Goal: Book appointment/travel/reservation

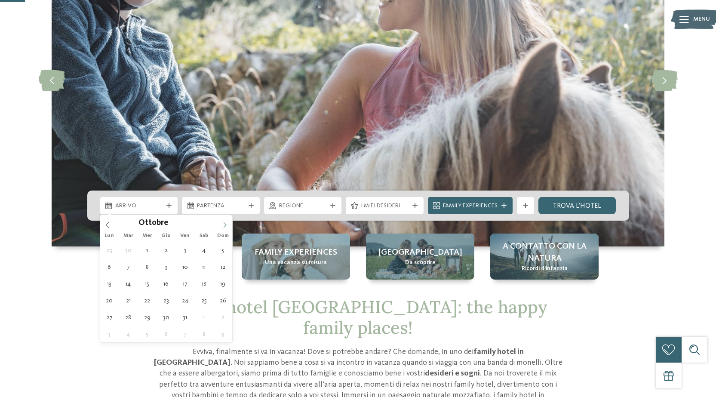
click at [223, 224] on icon at bounding box center [225, 225] width 6 height 6
type input "****"
click at [223, 224] on icon at bounding box center [225, 225] width 6 height 6
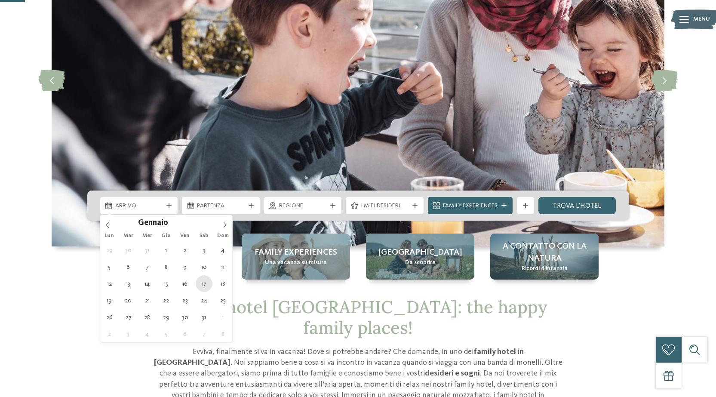
type div "[DATE]"
type input "****"
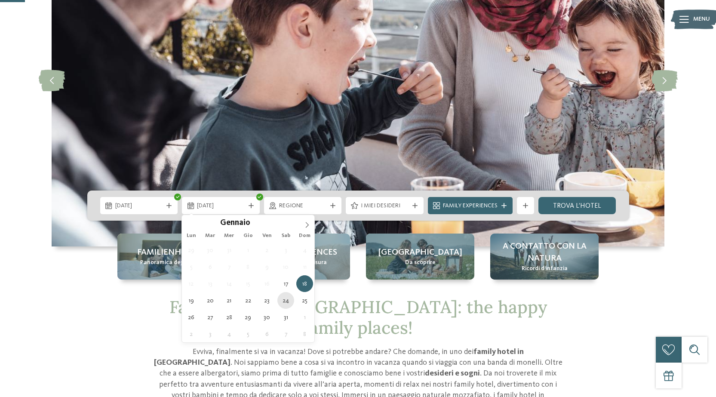
type div "[DATE]"
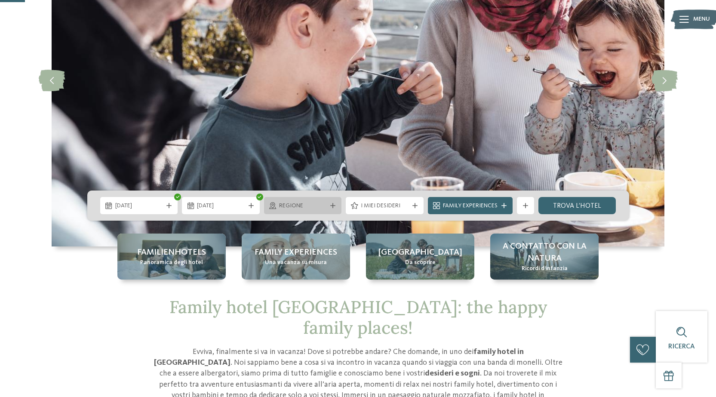
click at [299, 205] on span "Regione" at bounding box center [303, 206] width 48 height 9
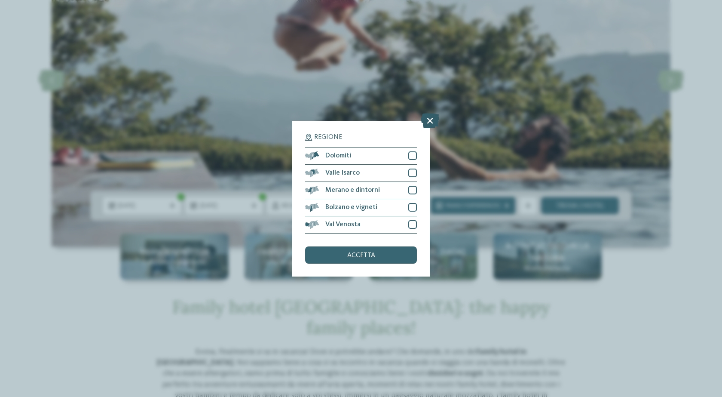
click at [428, 125] on icon at bounding box center [430, 120] width 18 height 15
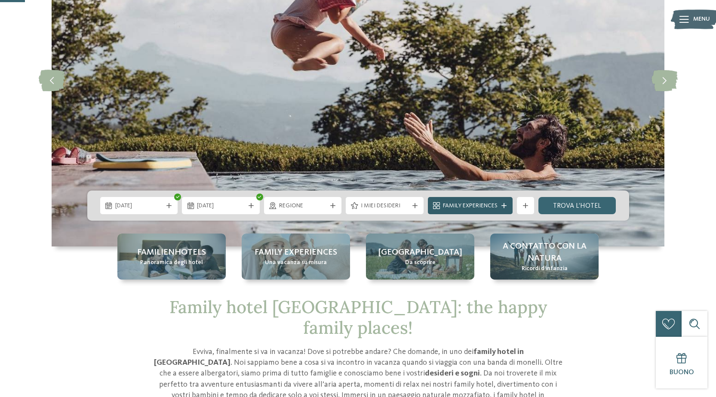
click at [494, 205] on span "Family Experiences" at bounding box center [470, 206] width 55 height 9
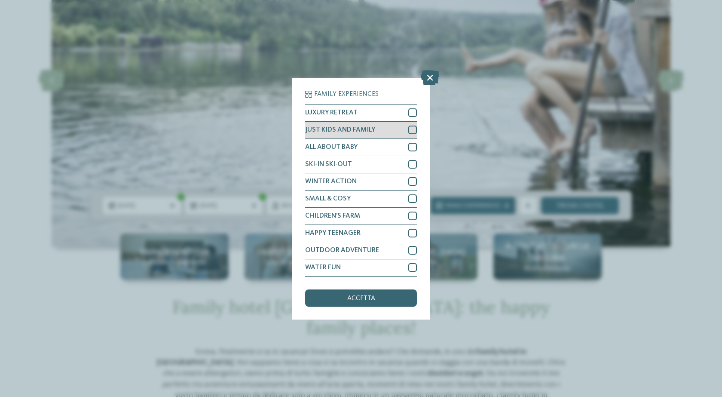
click at [416, 129] on div at bounding box center [412, 129] width 9 height 9
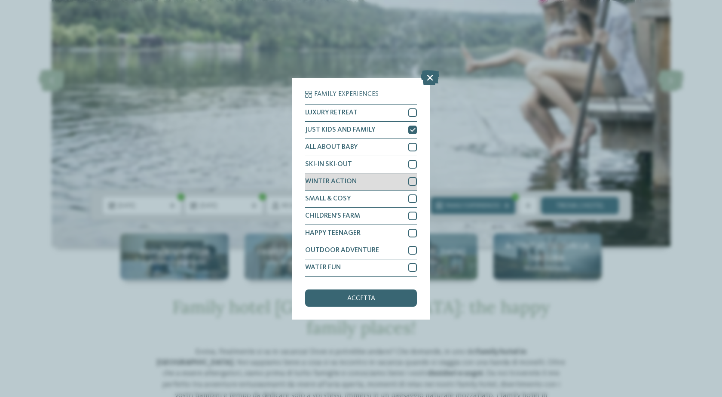
click at [413, 181] on div at bounding box center [412, 181] width 9 height 9
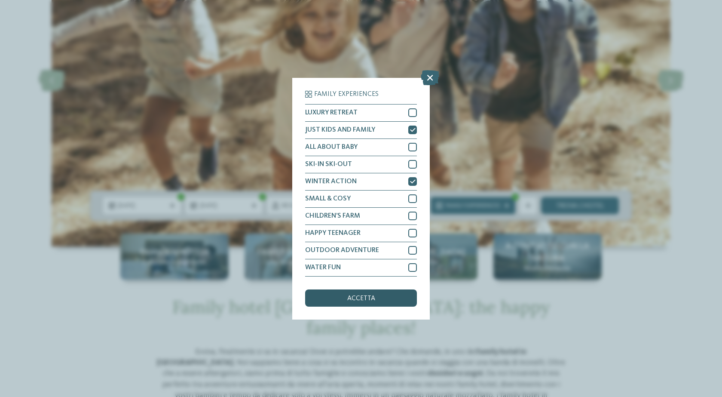
click at [372, 301] on span "accetta" at bounding box center [361, 298] width 28 height 7
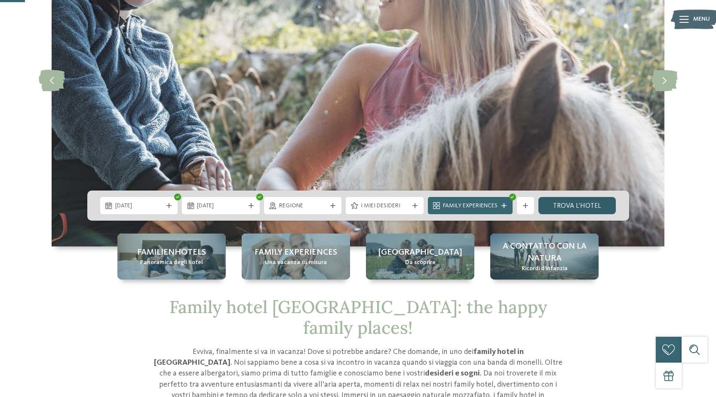
click at [579, 205] on link "trova l’hotel" at bounding box center [577, 205] width 78 height 17
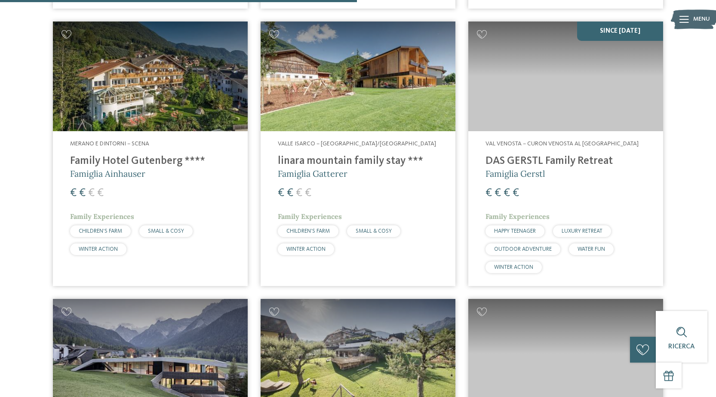
scroll to position [921, 0]
